Goal: Task Accomplishment & Management: Complete application form

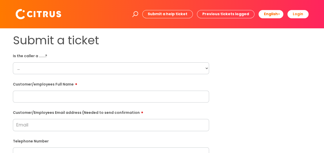
click at [84, 65] on select "... Citrus Customer Citrus Employee [DEMOGRAPHIC_DATA] Supplier" at bounding box center [111, 68] width 196 height 12
select select "Citrus Employee"
click at [13, 62] on select "... Citrus Customer Citrus Employee [DEMOGRAPHIC_DATA] Supplier" at bounding box center [111, 68] width 196 height 12
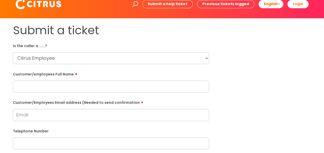
scroll to position [26, 0]
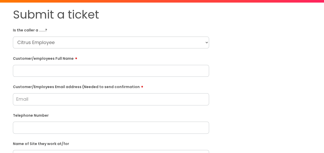
click at [37, 70] on input "text" at bounding box center [111, 71] width 196 height 12
paste input "[PERSON_NAME]"
click at [50, 72] on input "[PERSON_NAME]" at bounding box center [111, 71] width 196 height 12
click at [83, 101] on input "Customer/Employees Email address (Needed to send confirmation" at bounding box center [111, 99] width 196 height 12
click at [19, 71] on input "Arto Kaminski" at bounding box center [111, 71] width 196 height 12
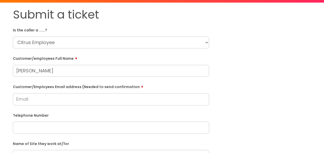
click at [19, 71] on input "Arto Kaminski" at bounding box center [111, 71] width 196 height 12
drag, startPoint x: 58, startPoint y: 68, endPoint x: -1, endPoint y: 60, distance: 59.8
click at [0, 60] on html "Enter your search term here... Search Submit a help ticket Previous tickets log…" at bounding box center [162, 50] width 324 height 153
type input "Artur Kaminski"
click at [88, 99] on input "Customer/Employees Email address (Needed to send confirmation" at bounding box center [111, 99] width 196 height 12
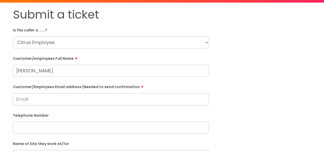
drag, startPoint x: 38, startPoint y: 121, endPoint x: 38, endPoint y: 124, distance: 3.1
click at [38, 121] on div "Telephone Number" at bounding box center [111, 122] width 196 height 23
click at [39, 126] on input "text" at bounding box center [111, 128] width 196 height 12
paste input "07518861948"
type input "07518861948"
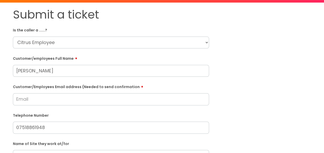
click at [50, 101] on input "Customer/Employees Email address (Needed to send confirmation" at bounding box center [111, 99] width 196 height 12
click at [45, 98] on input "maxclinicmgukcog hoactycerwica.com" at bounding box center [111, 99] width 196 height 12
click at [44, 99] on input "maxclinicmgukcog hoactycerwica.com" at bounding box center [111, 99] width 196 height 12
click at [47, 99] on input "maxclinicmgukcog hoactycerwica.com" at bounding box center [111, 99] width 196 height 12
click at [145, 103] on input "maxclinicmqoactkcog hoactycerwica.com" at bounding box center [111, 99] width 196 height 12
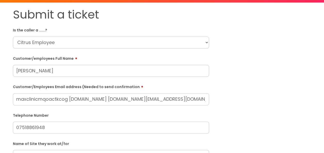
click at [154, 100] on input "maxclinicmqoactkcog hoactycerwica.com max.cleaning@qualityservice.com" at bounding box center [111, 99] width 196 height 12
drag, startPoint x: 116, startPoint y: 98, endPoint x: 13, endPoint y: 53, distance: 112.8
click at [8, 85] on div "Submit a ticket Is the caller a ......? ... Citrus Customer Citrus Employee Con…" at bounding box center [162, 156] width 314 height 297
click at [27, 103] on input "max.cleaning@mqualityservice.com" at bounding box center [111, 99] width 196 height 12
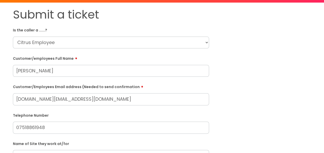
click at [55, 100] on input "max.cleaning@mqualityservice.com" at bounding box center [111, 99] width 196 height 12
drag, startPoint x: 108, startPoint y: 103, endPoint x: 8, endPoint y: 87, distance: 101.4
click at [8, 87] on div "Submit a ticket Is the caller a ......? ... Citrus Customer Citrus Employee Con…" at bounding box center [162, 156] width 314 height 297
type input "max.cleaning@mqualityservice.com"
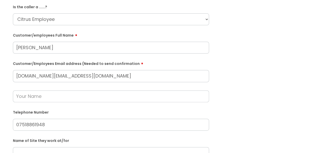
scroll to position [77, 0]
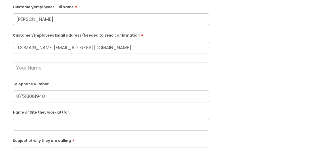
click at [93, 69] on input "text" at bounding box center [111, 68] width 196 height 12
type input "Lucy"
click at [135, 104] on form "Is the caller a ......? ... Citrus Customer Citrus Employee Contractor Supplier…" at bounding box center [111, 119] width 196 height 291
click at [128, 124] on input "text" at bounding box center [111, 125] width 196 height 12
click at [41, 121] on input "text" at bounding box center [111, 125] width 196 height 12
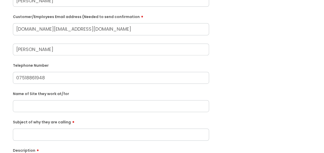
scroll to position [103, 0]
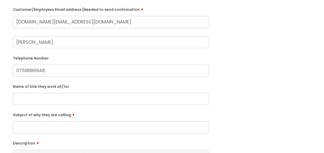
click at [138, 96] on input "text" at bounding box center [111, 99] width 196 height 12
type input "Chichester - Was unable to confirm"
click at [75, 130] on input "Subject of why they are calling" at bounding box center [111, 127] width 196 height 12
type input "U"
type input "n"
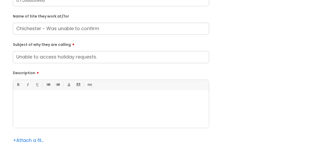
scroll to position [180, 0]
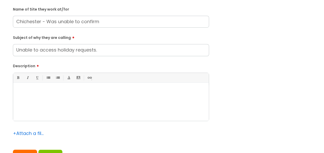
type input "Unable to access holiday requests."
click at [85, 100] on div at bounding box center [111, 103] width 196 height 36
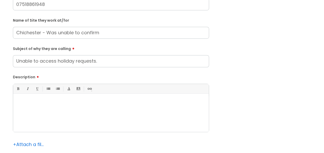
scroll to position [206, 0]
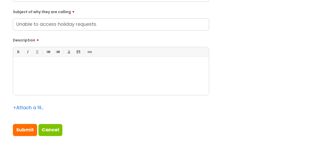
click at [60, 71] on div at bounding box center [111, 78] width 196 height 36
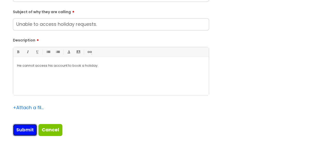
click at [22, 129] on input "Submit" at bounding box center [25, 130] width 24 height 12
type input "Please Wait..."
